Goal: Find specific page/section: Find specific page/section

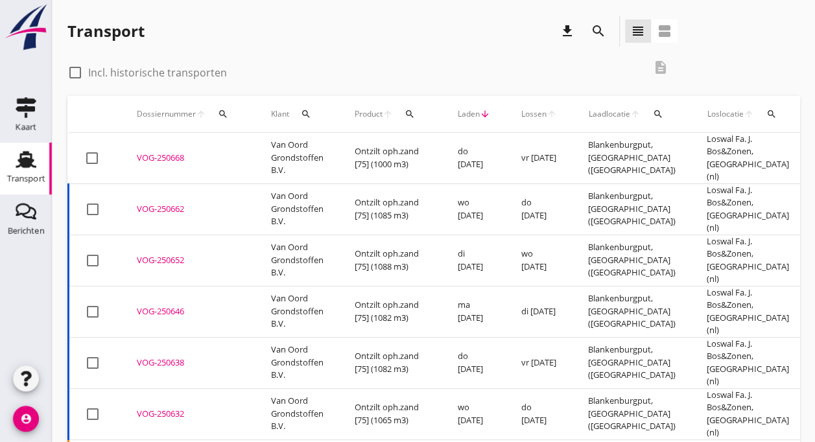
click at [280, 145] on td "Van Oord Grondstoffen B.V." at bounding box center [297, 158] width 84 height 51
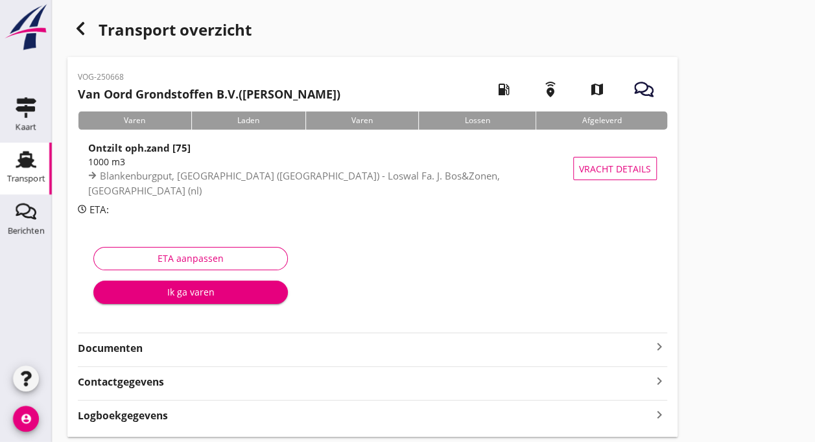
click at [163, 290] on div "Ik ga varen" at bounding box center [191, 292] width 174 height 14
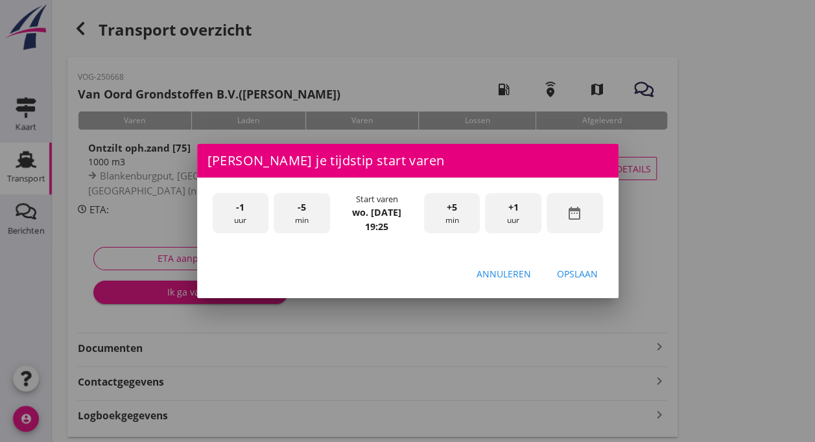
click at [163, 290] on div at bounding box center [407, 221] width 815 height 442
click at [627, 75] on div at bounding box center [407, 221] width 815 height 442
click at [25, 179] on div at bounding box center [407, 221] width 815 height 442
click at [489, 270] on div "Annuleren" at bounding box center [503, 274] width 54 height 14
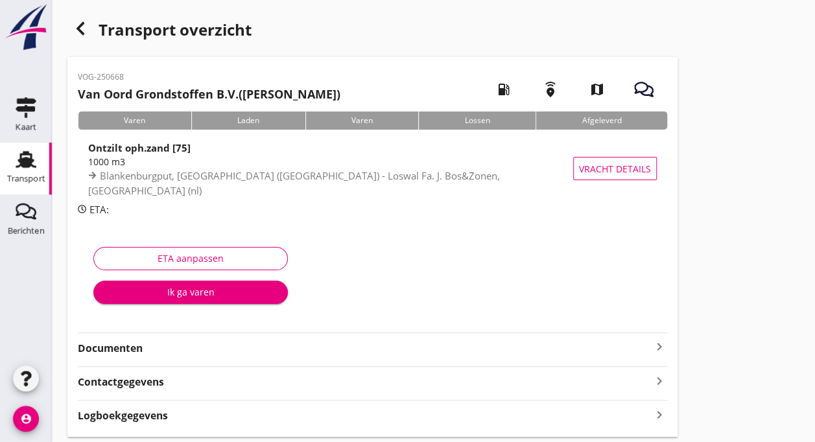
click at [20, 158] on use at bounding box center [26, 159] width 21 height 17
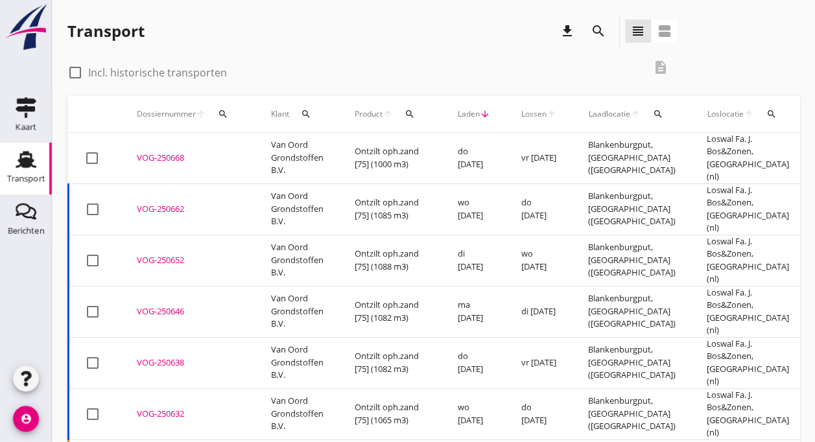
click at [402, 193] on td "Ontzilt oph.zand [75] (1085 m3)" at bounding box center [390, 208] width 103 height 51
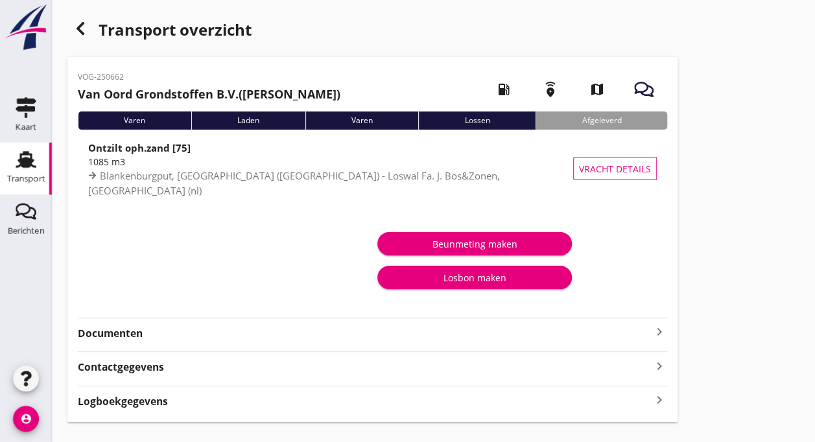
click at [27, 176] on div "Transport" at bounding box center [26, 178] width 38 height 8
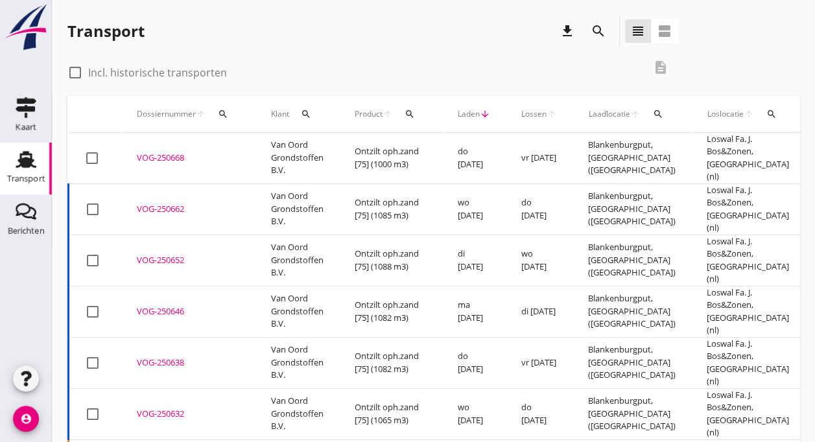
click at [278, 152] on td "Van Oord Grondstoffen B.V." at bounding box center [297, 158] width 84 height 51
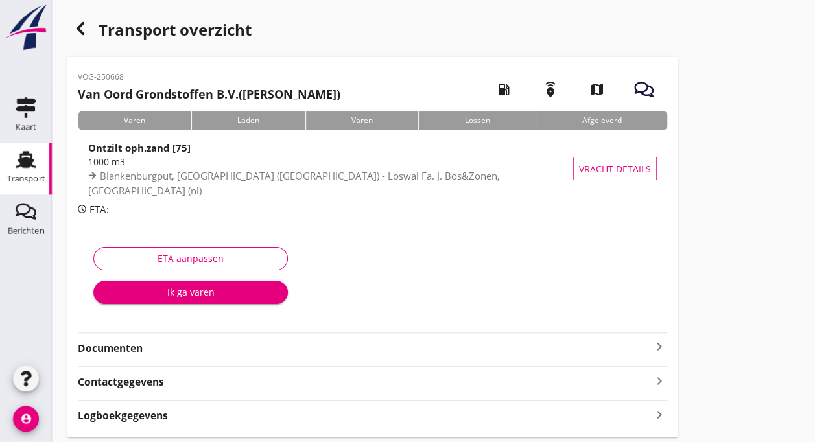
click at [27, 162] on use at bounding box center [26, 159] width 21 height 17
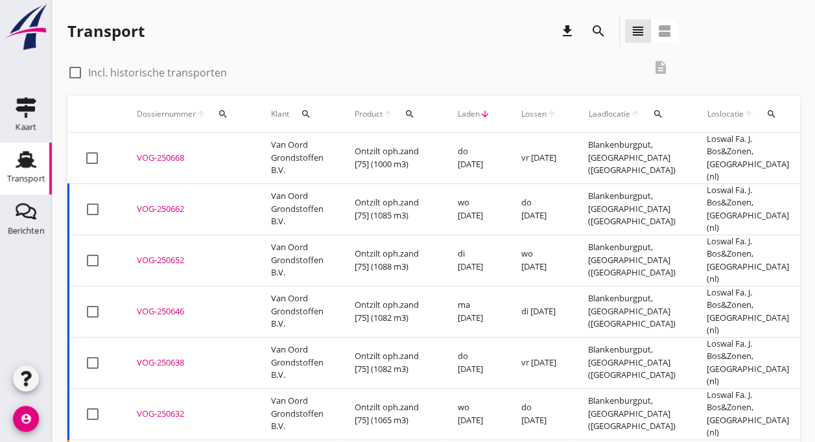
click at [343, 185] on td "Ontzilt oph.zand [75] (1085 m3)" at bounding box center [390, 208] width 103 height 51
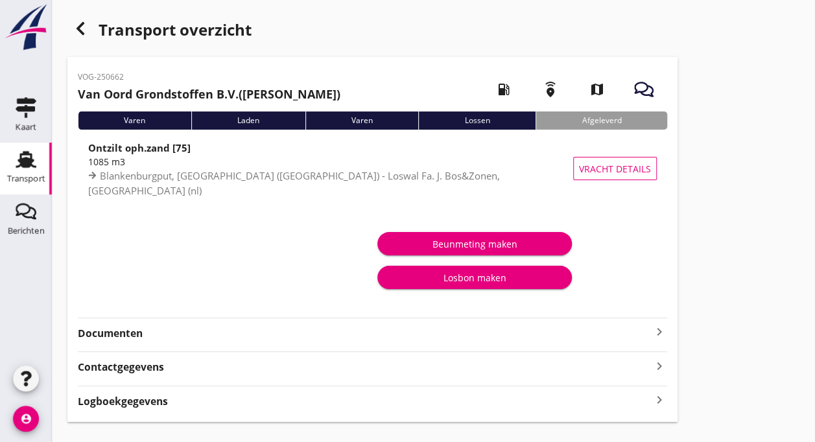
click at [143, 121] on div "Varen" at bounding box center [134, 120] width 113 height 18
